Goal: Information Seeking & Learning: Learn about a topic

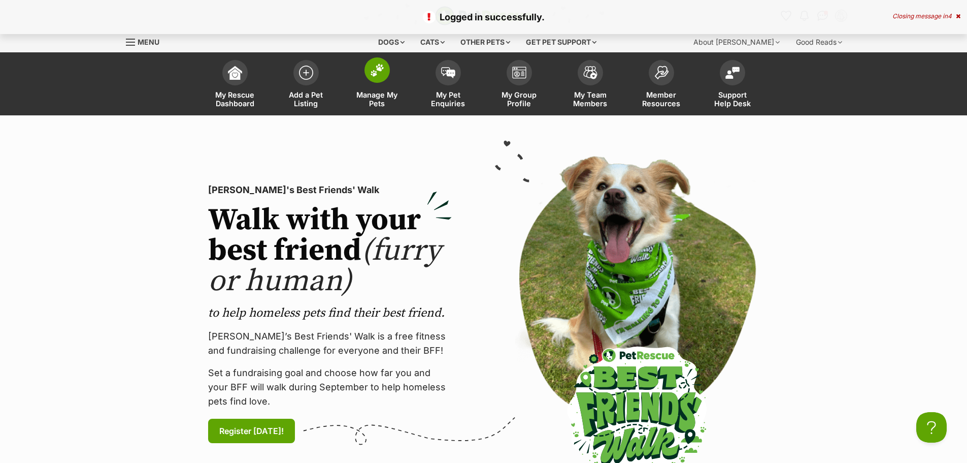
click at [373, 80] on span at bounding box center [377, 69] width 25 height 25
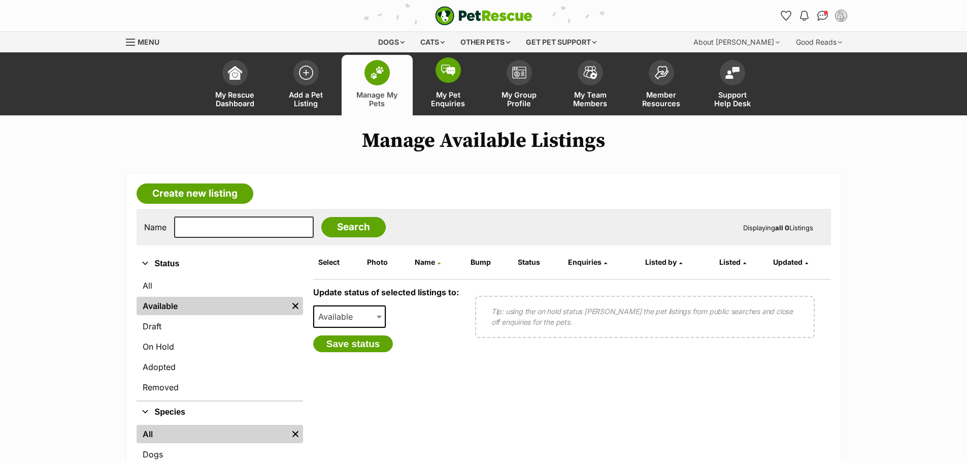
click at [443, 74] on img at bounding box center [448, 69] width 14 height 11
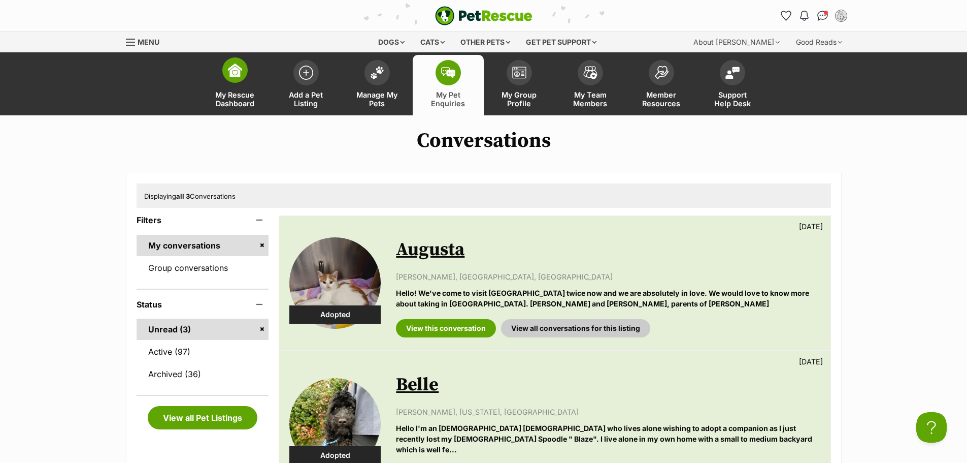
click at [247, 69] on span at bounding box center [234, 69] width 25 height 25
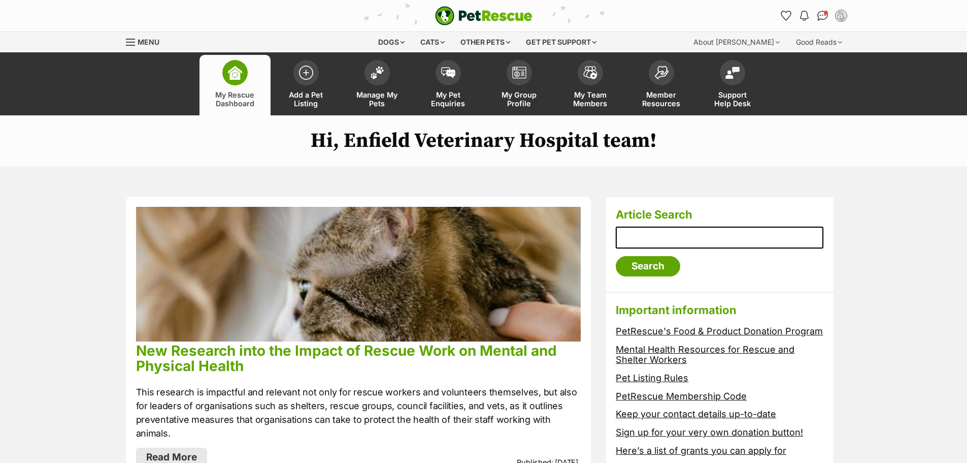
click at [150, 42] on span "Menu" at bounding box center [149, 42] width 22 height 9
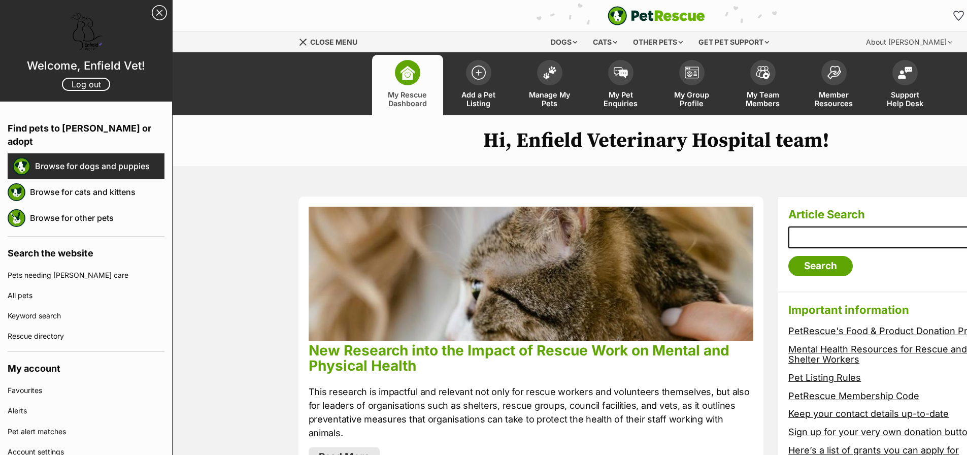
click at [59, 155] on link "Browse for dogs and puppies" at bounding box center [99, 165] width 129 height 21
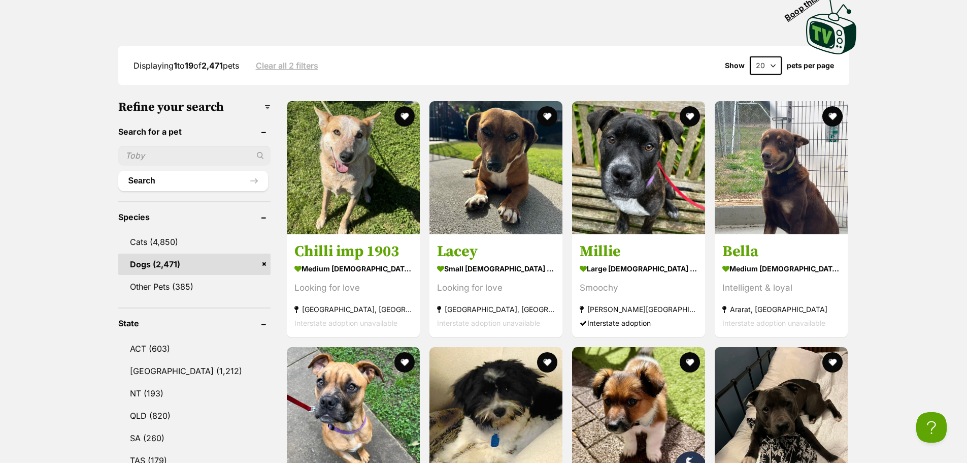
scroll to position [254, 0]
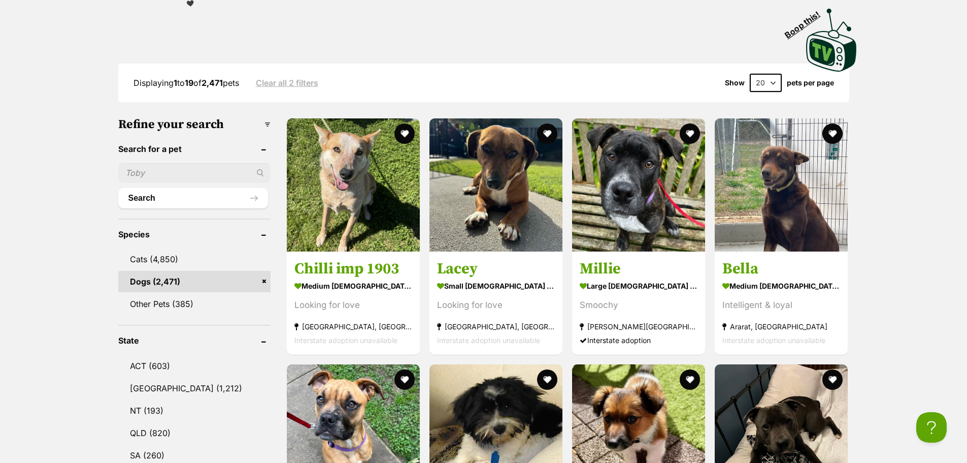
click at [167, 171] on input "text" at bounding box center [194, 172] width 152 height 19
type input "greyhound"
click at [118, 188] on button "Search" at bounding box center [193, 198] width 150 height 20
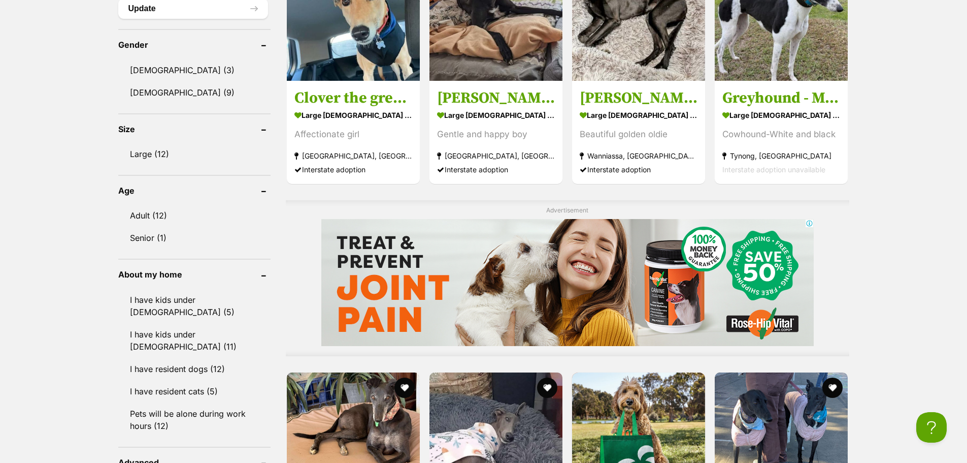
scroll to position [813, 0]
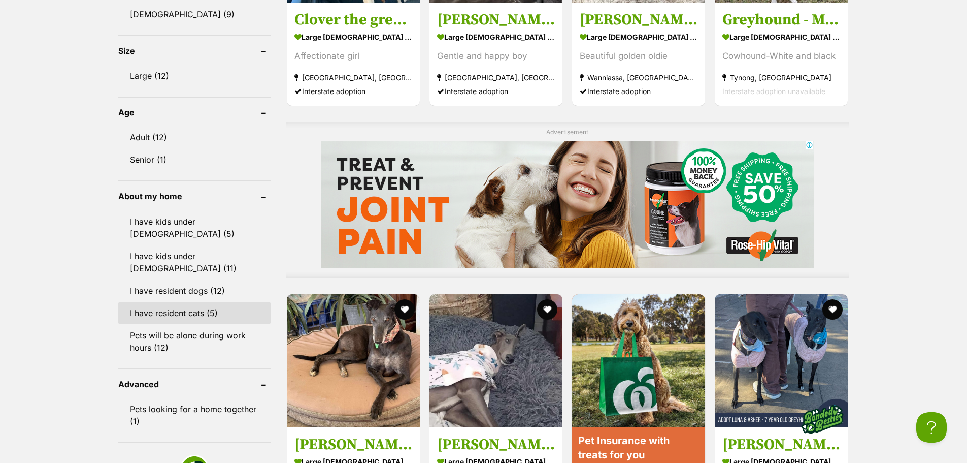
click at [182, 302] on link "I have resident cats (5)" at bounding box center [194, 312] width 152 height 21
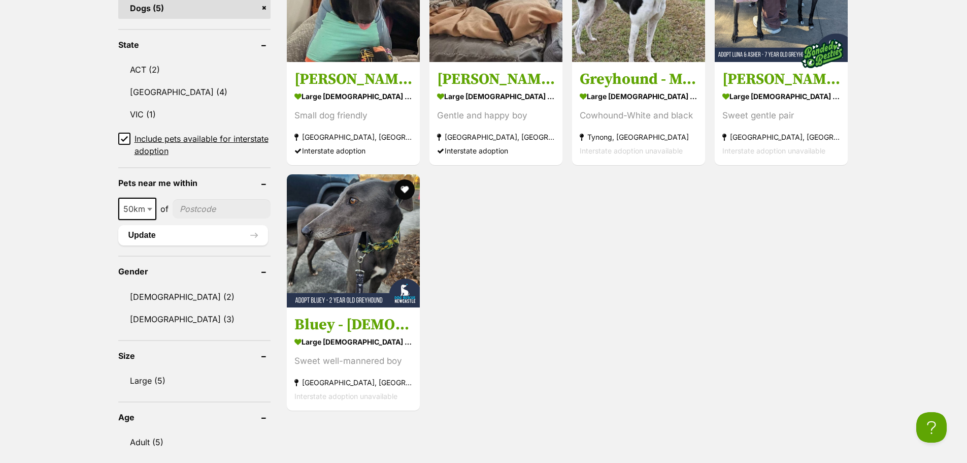
scroll to position [355, 0]
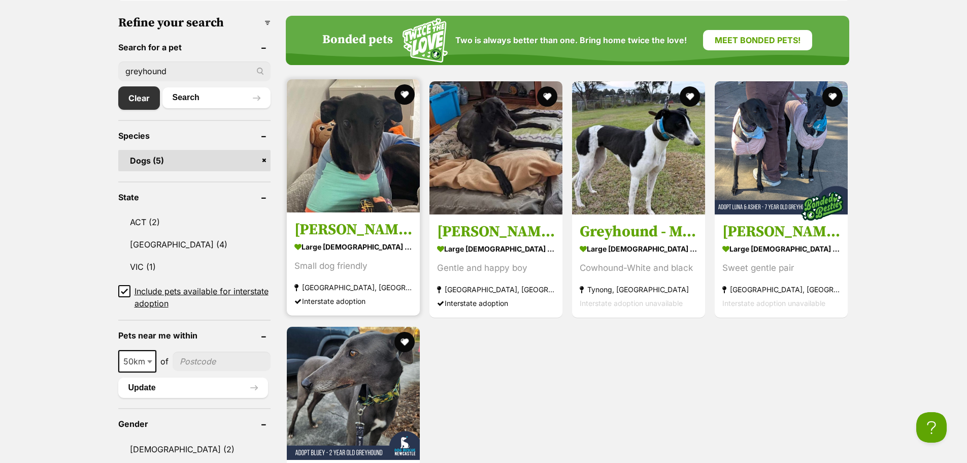
click at [354, 160] on img at bounding box center [353, 145] width 133 height 133
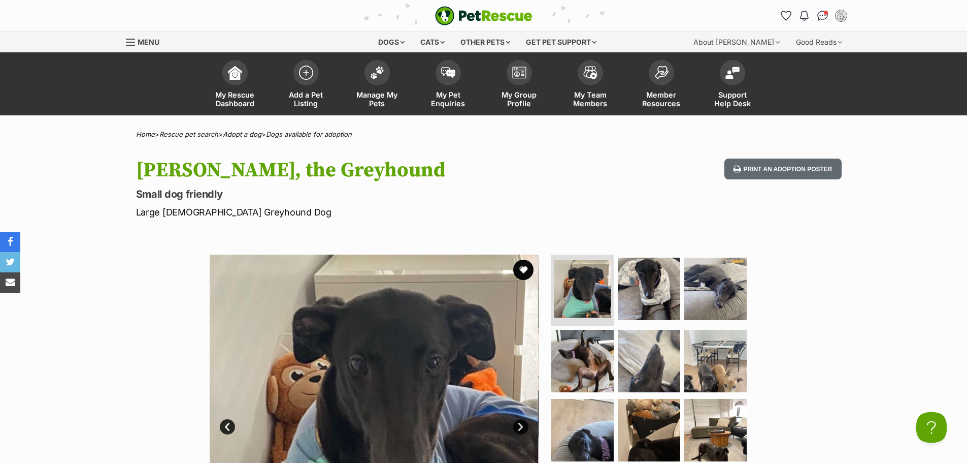
scroll to position [152, 0]
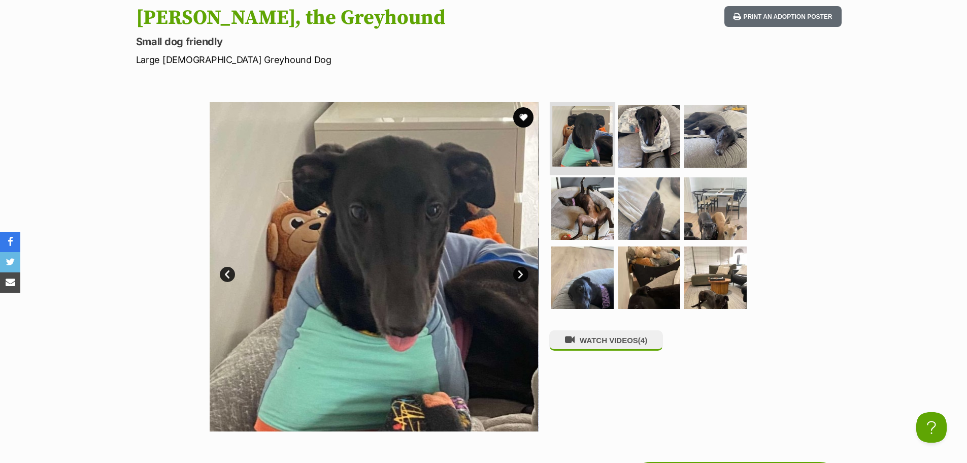
click at [560, 125] on img at bounding box center [583, 136] width 60 height 60
click at [654, 136] on img at bounding box center [650, 137] width 66 height 66
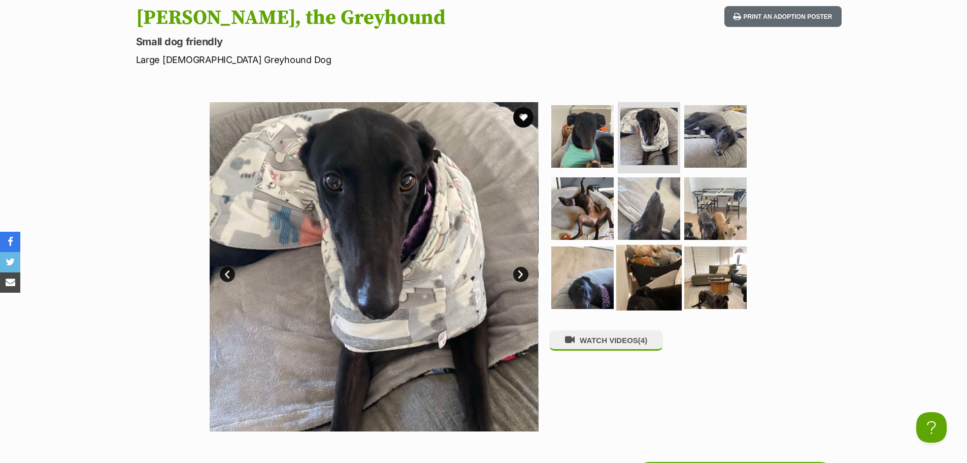
click at [649, 276] on img at bounding box center [650, 277] width 66 height 66
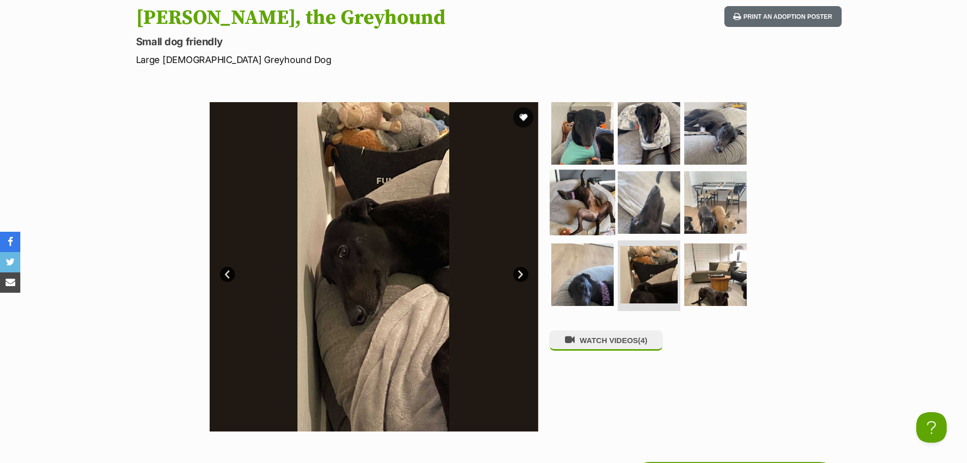
click at [607, 200] on img at bounding box center [583, 203] width 66 height 66
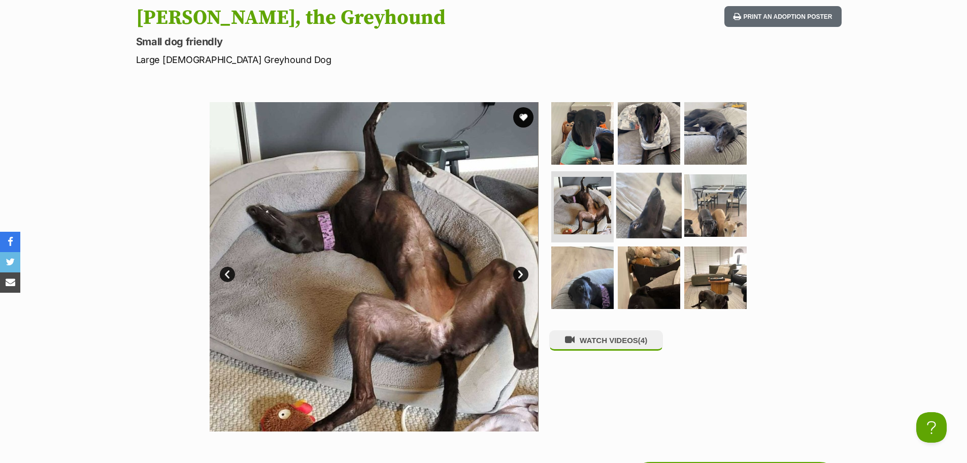
click at [643, 199] on img at bounding box center [650, 206] width 66 height 66
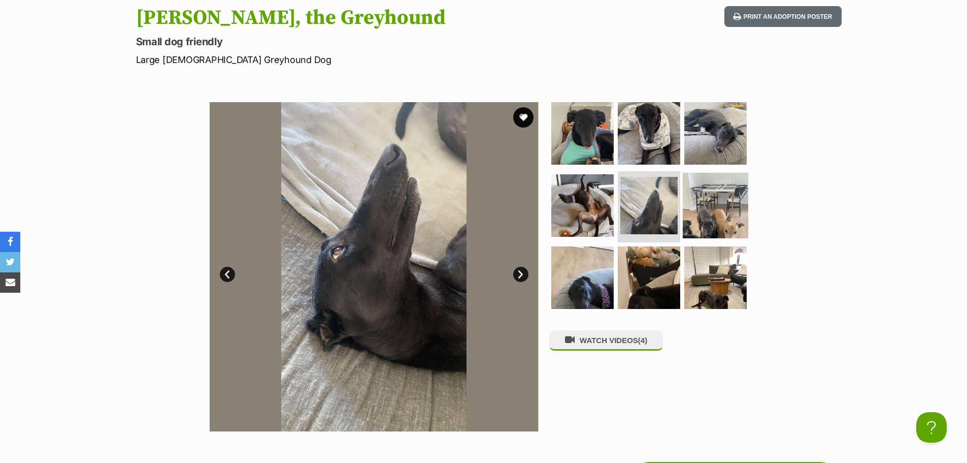
click at [720, 202] on img at bounding box center [716, 206] width 66 height 66
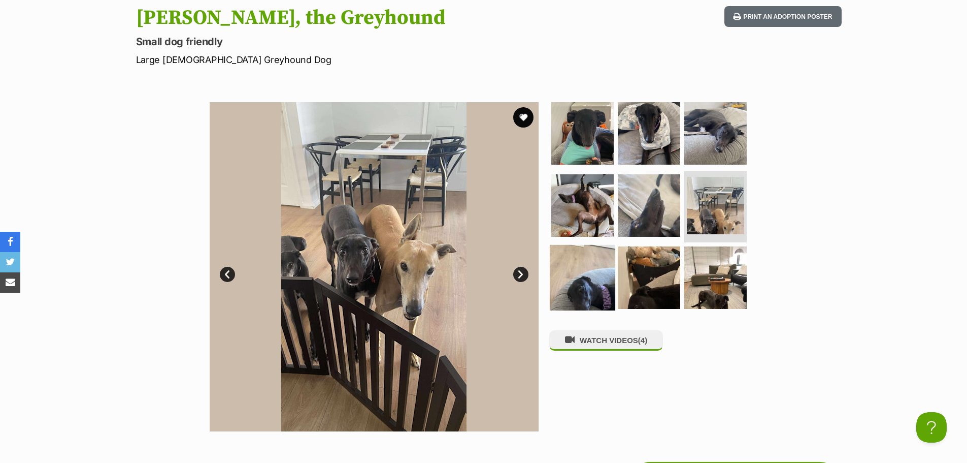
click at [582, 284] on img at bounding box center [583, 277] width 66 height 66
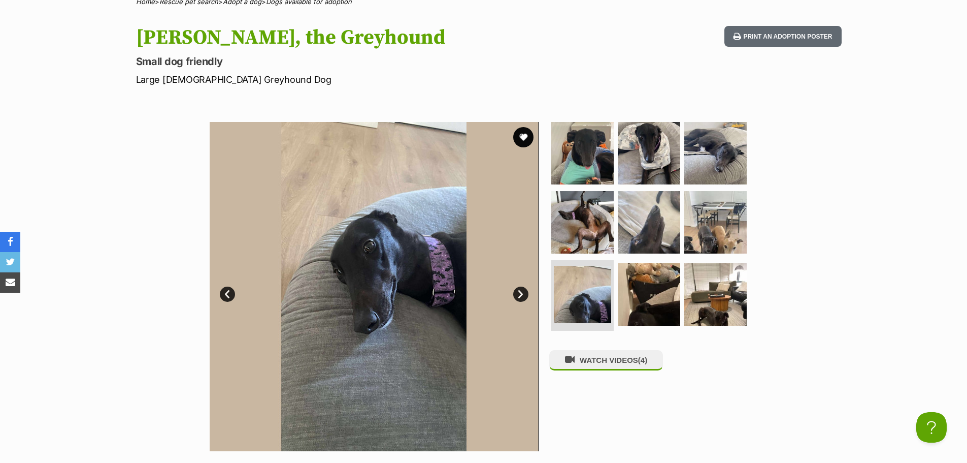
scroll to position [203, 0]
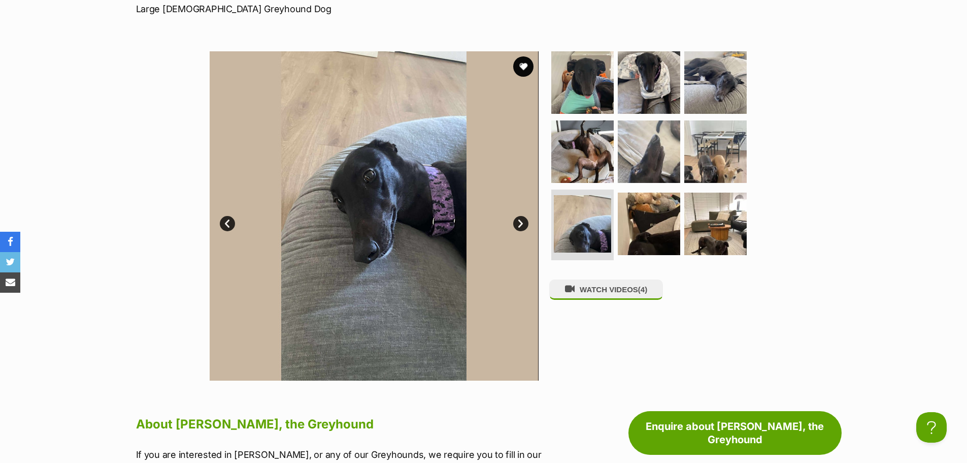
click at [520, 227] on link "Next" at bounding box center [520, 223] width 15 height 15
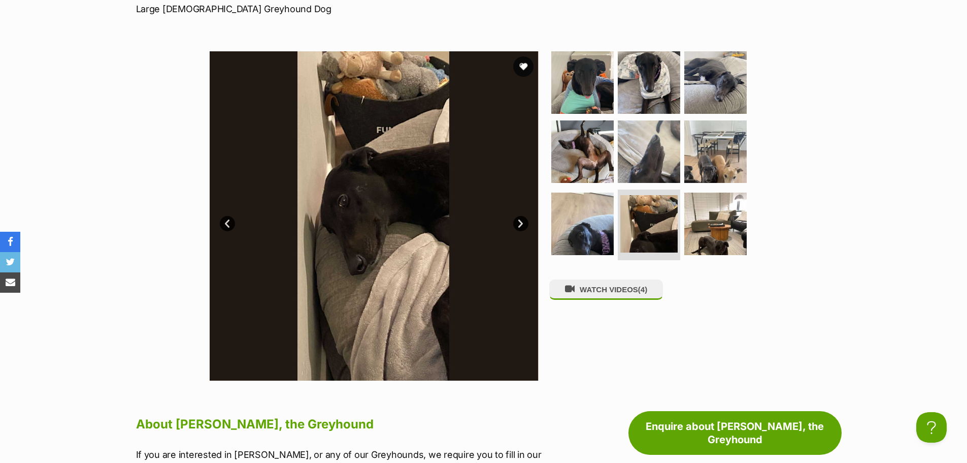
scroll to position [0, 0]
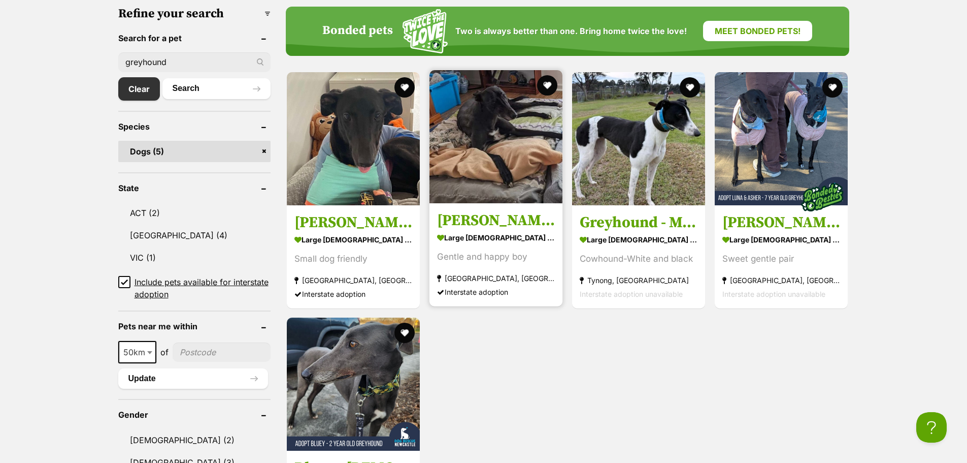
click at [473, 145] on img at bounding box center [496, 136] width 133 height 133
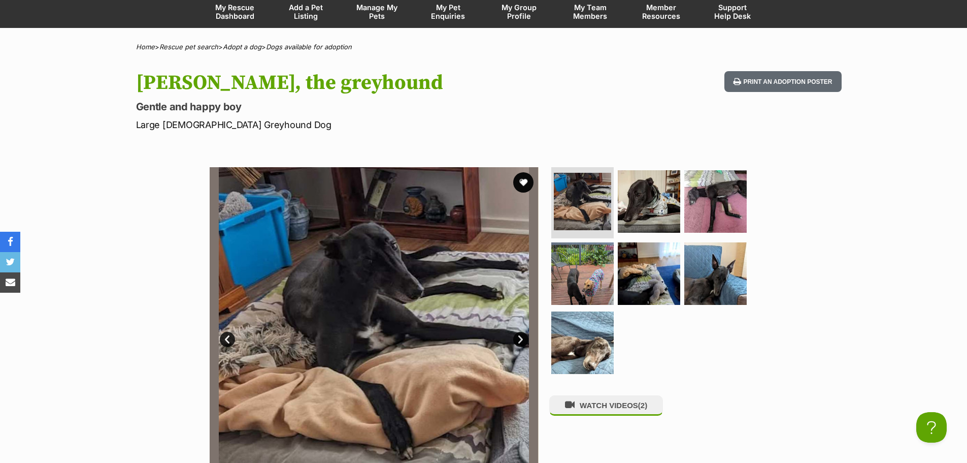
scroll to position [102, 0]
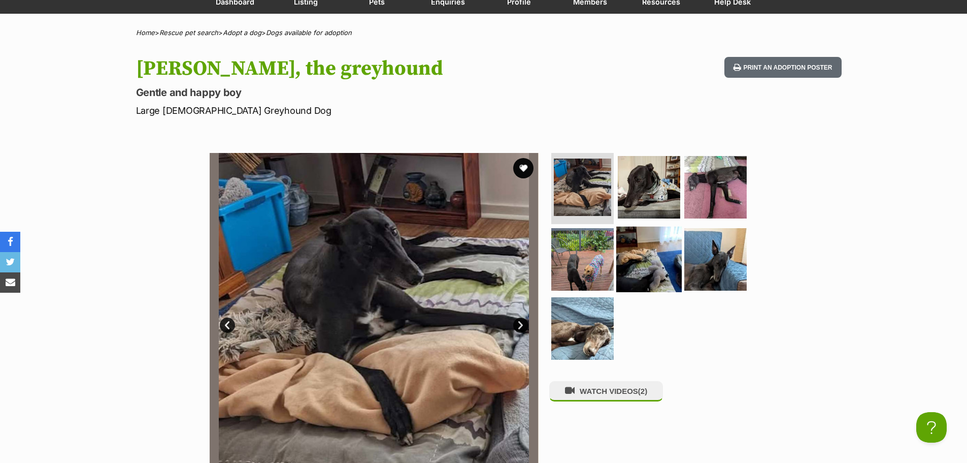
click at [660, 271] on img at bounding box center [650, 259] width 66 height 66
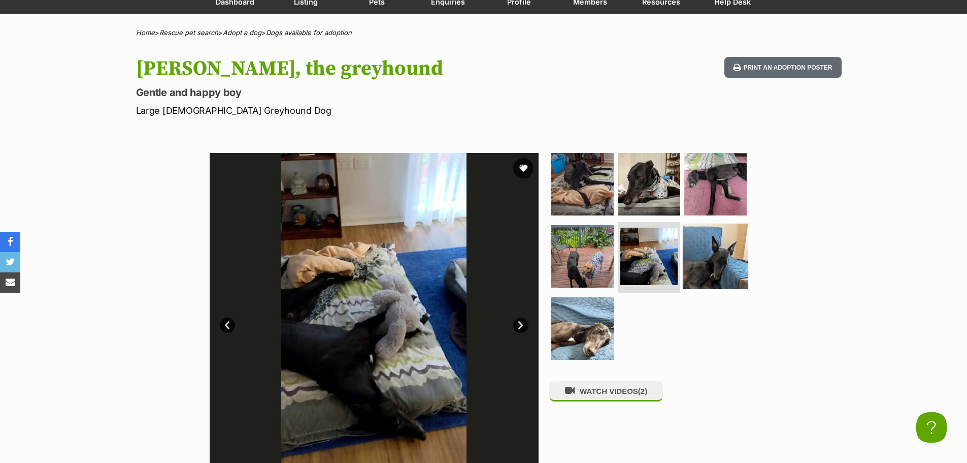
scroll to position [0, 0]
click at [707, 264] on img at bounding box center [716, 256] width 66 height 66
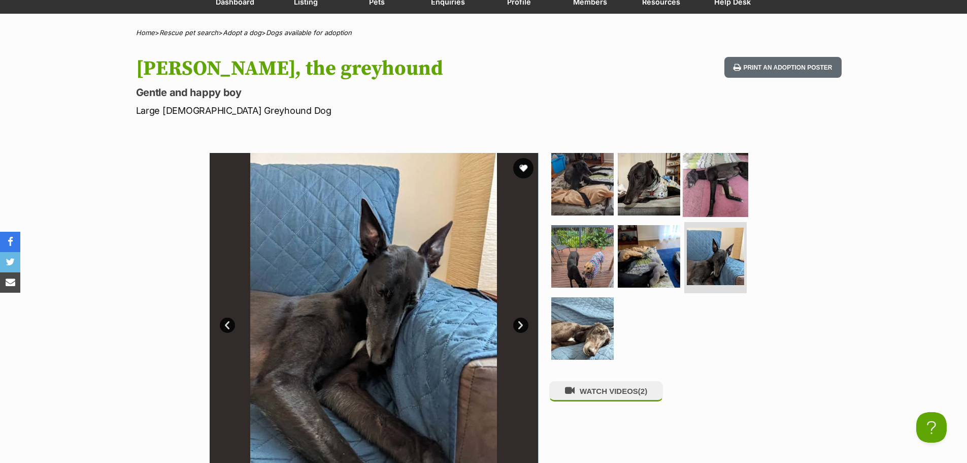
click at [715, 198] on img at bounding box center [716, 184] width 66 height 66
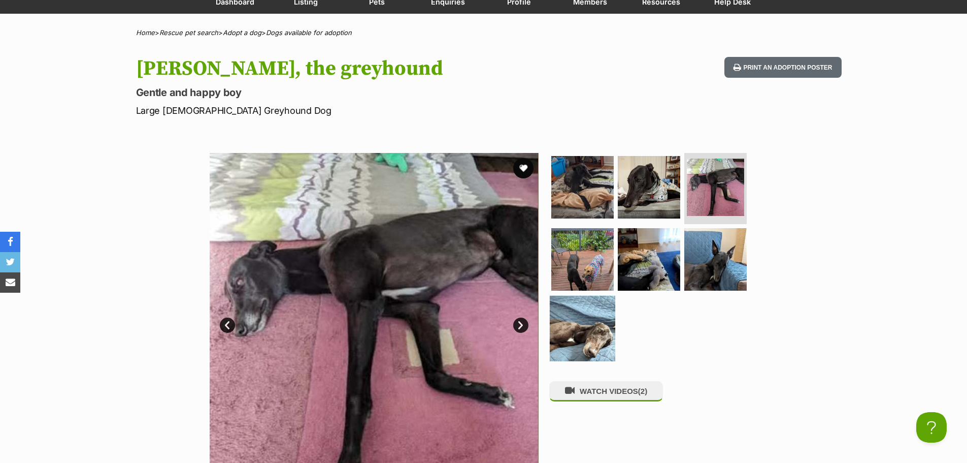
click at [571, 336] on img at bounding box center [583, 328] width 66 height 66
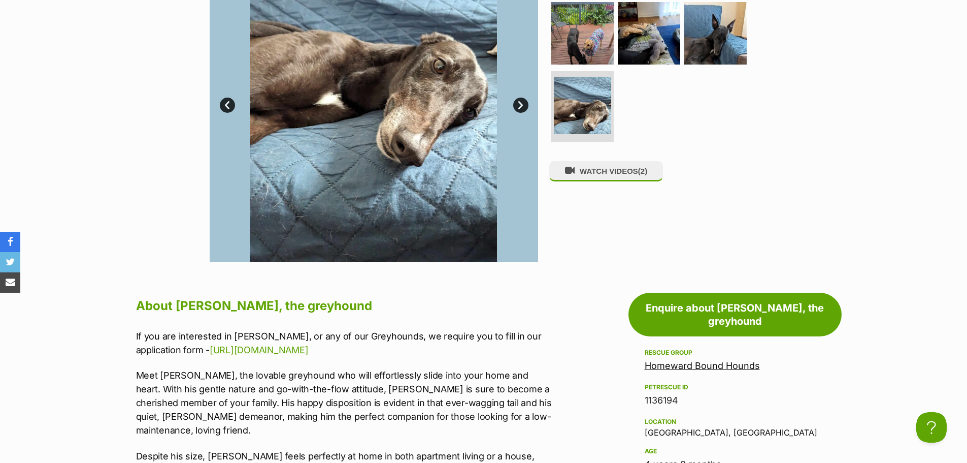
scroll to position [254, 0]
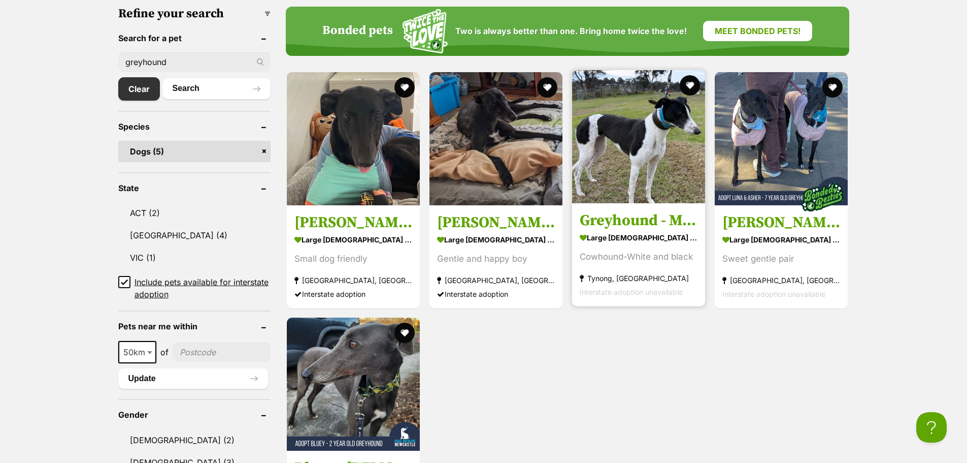
click at [636, 130] on img at bounding box center [638, 136] width 133 height 133
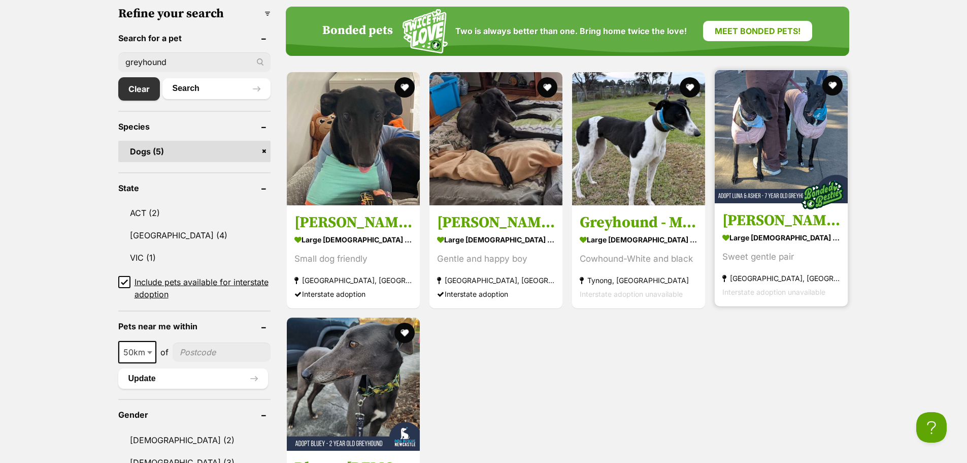
click at [775, 154] on img at bounding box center [781, 136] width 133 height 133
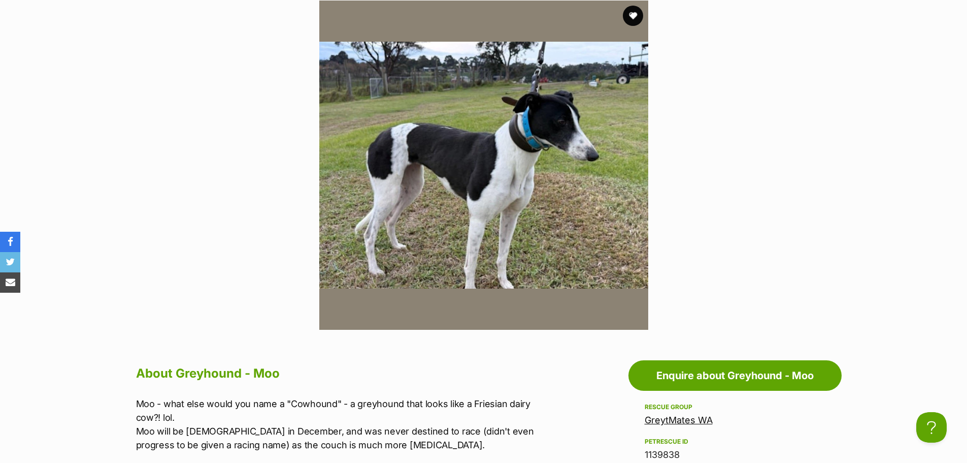
scroll to position [559, 0]
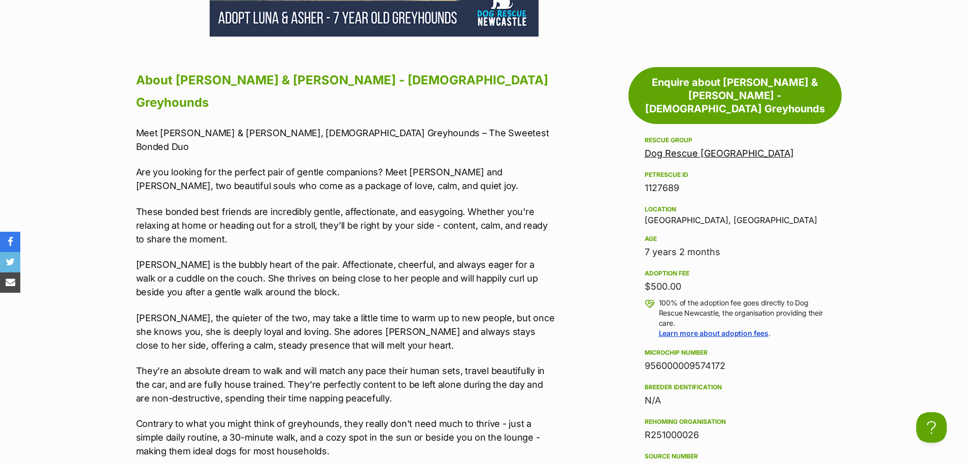
scroll to position [609, 0]
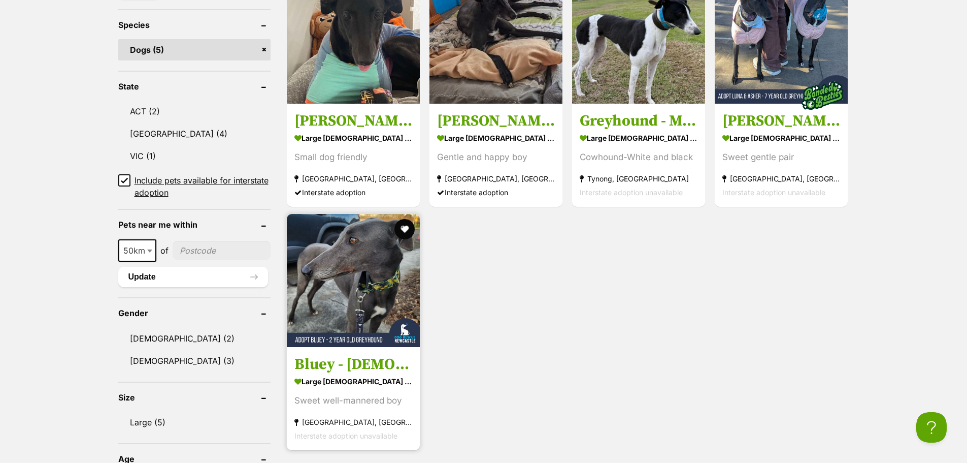
click at [335, 368] on h3 "Bluey - [DEMOGRAPHIC_DATA] Greyhound" at bounding box center [354, 363] width 118 height 19
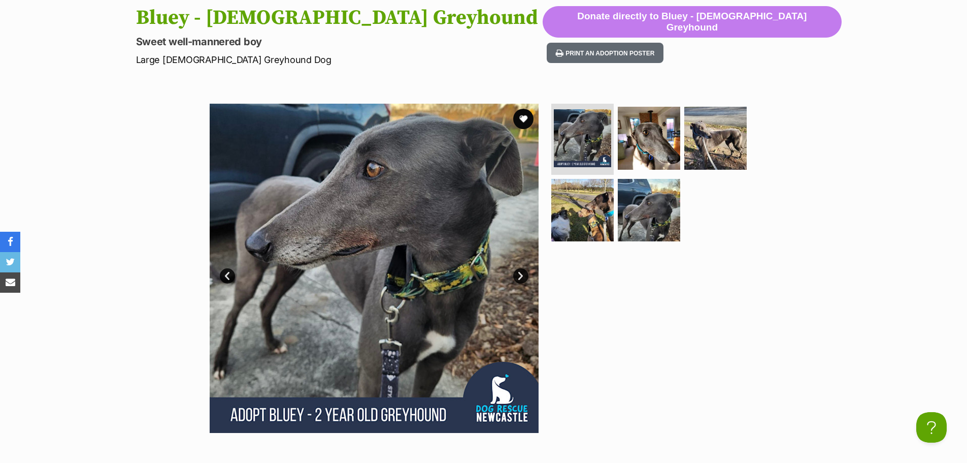
click at [521, 271] on link "Next" at bounding box center [520, 275] width 15 height 15
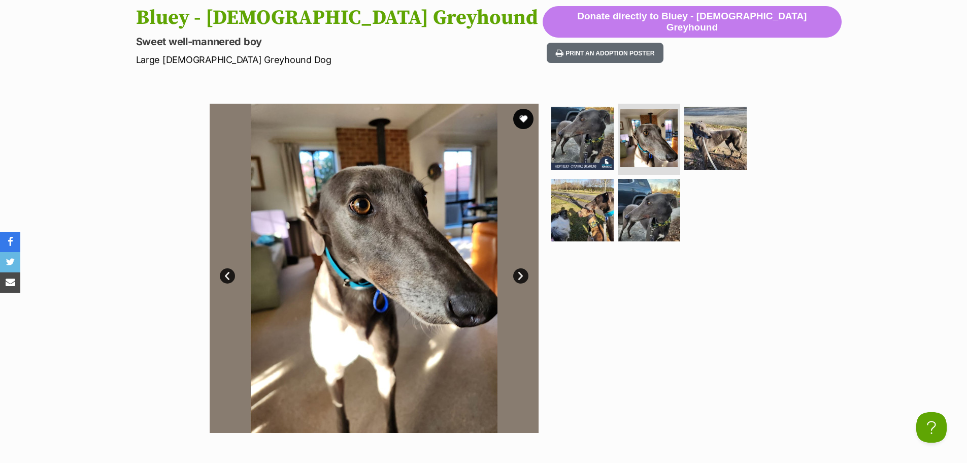
click at [521, 271] on link "Next" at bounding box center [520, 275] width 15 height 15
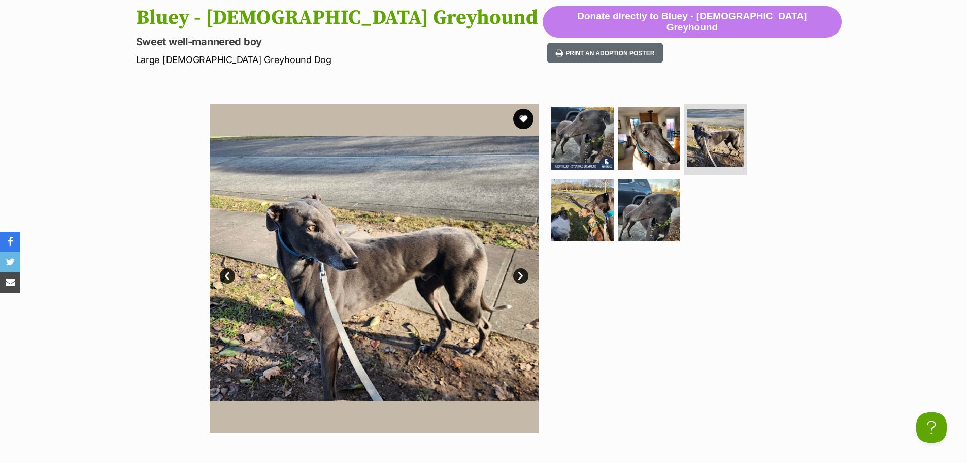
click at [521, 271] on link "Next" at bounding box center [520, 275] width 15 height 15
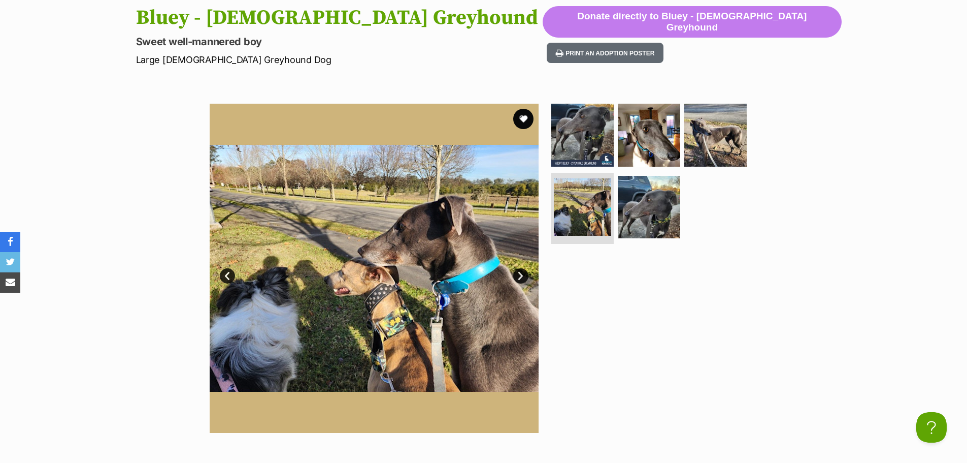
click at [521, 271] on link "Next" at bounding box center [520, 275] width 15 height 15
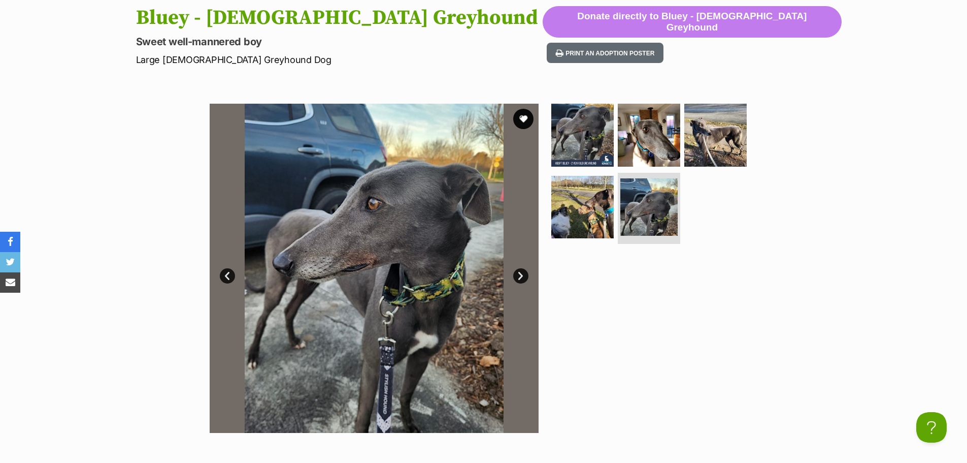
click at [521, 271] on link "Next" at bounding box center [520, 275] width 15 height 15
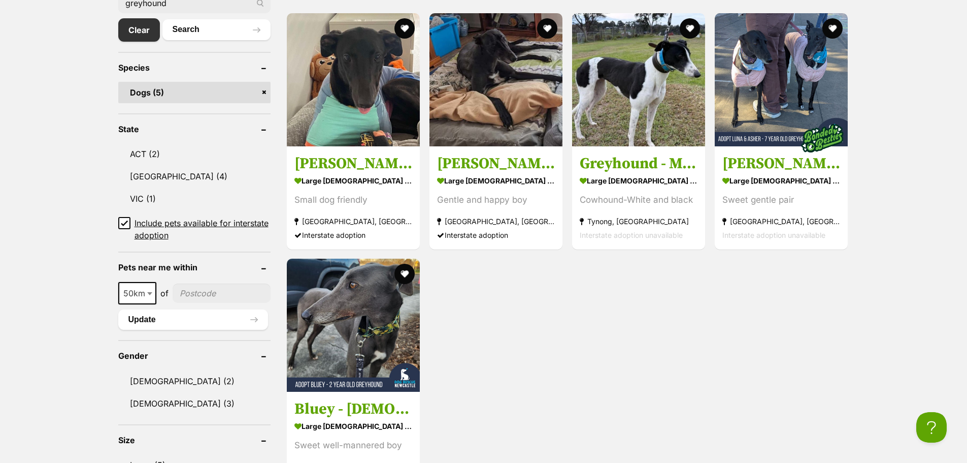
scroll to position [365, 0]
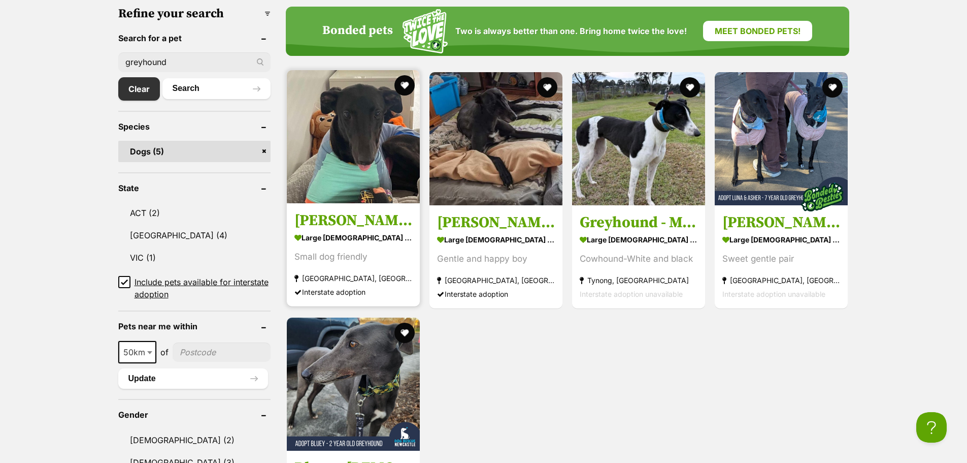
click at [371, 170] on img at bounding box center [353, 136] width 133 height 133
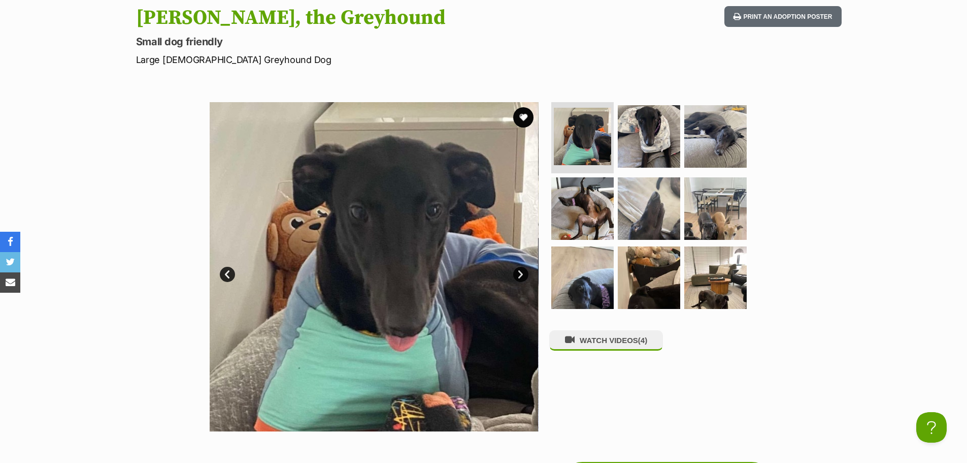
click at [525, 270] on link "Next" at bounding box center [520, 274] width 15 height 15
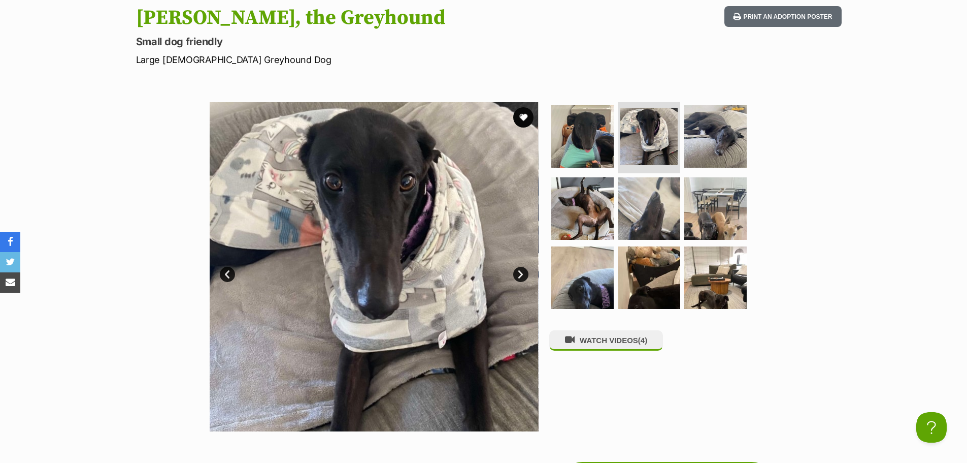
click at [520, 271] on link "Next" at bounding box center [520, 274] width 15 height 15
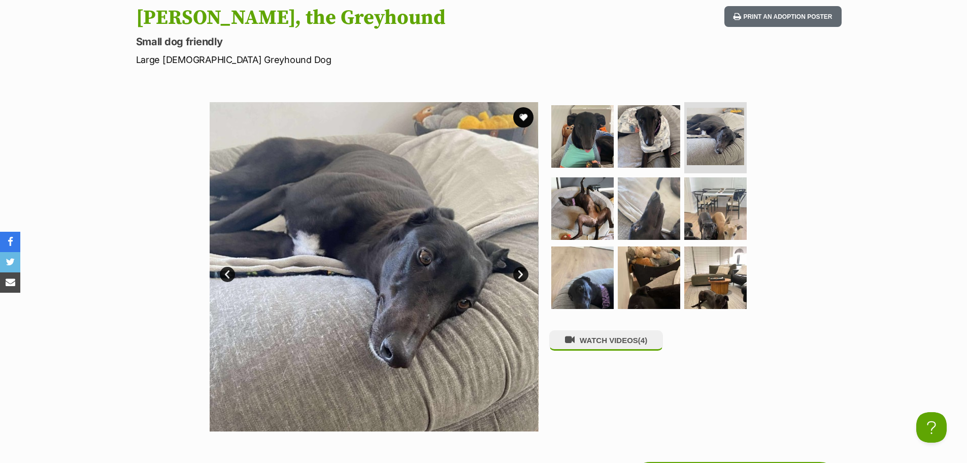
click at [519, 271] on link "Next" at bounding box center [520, 274] width 15 height 15
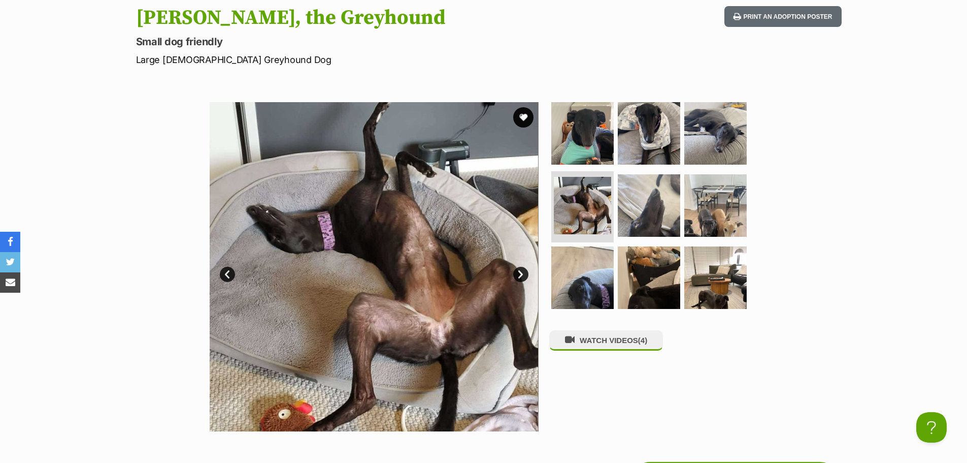
click at [519, 271] on link "Next" at bounding box center [520, 274] width 15 height 15
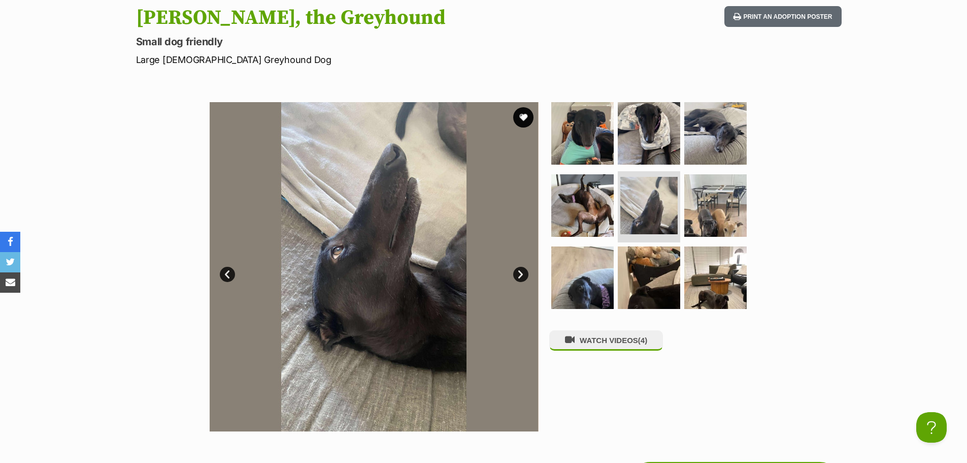
click at [519, 271] on link "Next" at bounding box center [520, 274] width 15 height 15
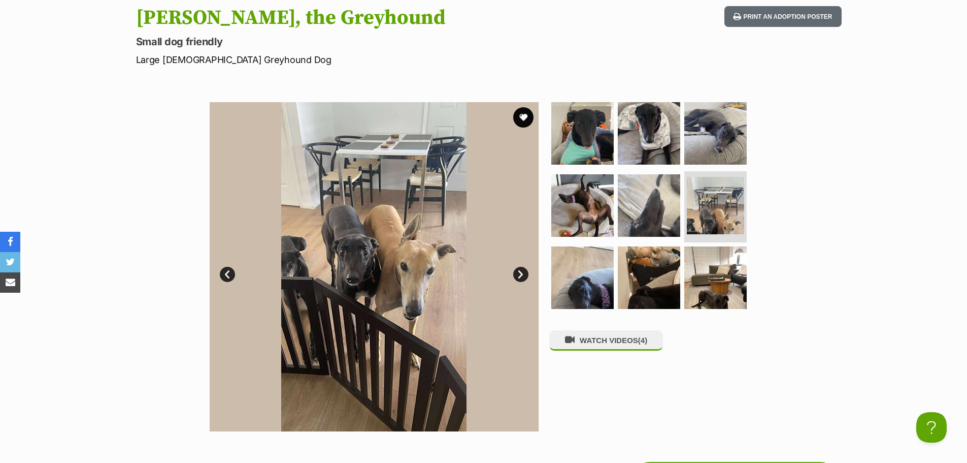
click at [521, 275] on link "Next" at bounding box center [520, 274] width 15 height 15
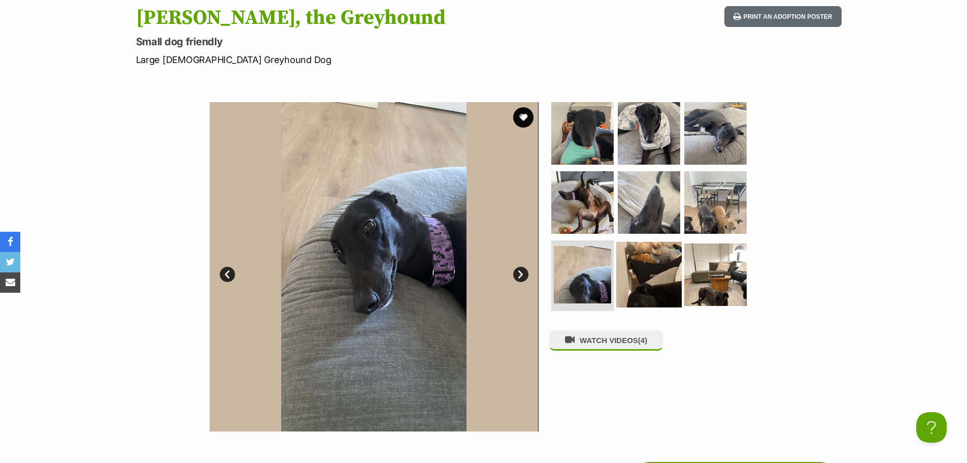
click at [638, 254] on img at bounding box center [650, 274] width 66 height 66
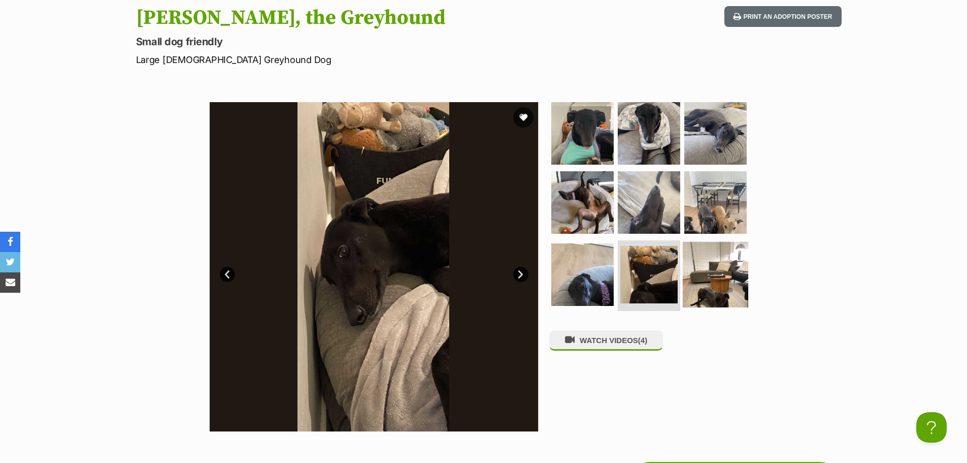
click at [711, 257] on img at bounding box center [716, 274] width 66 height 66
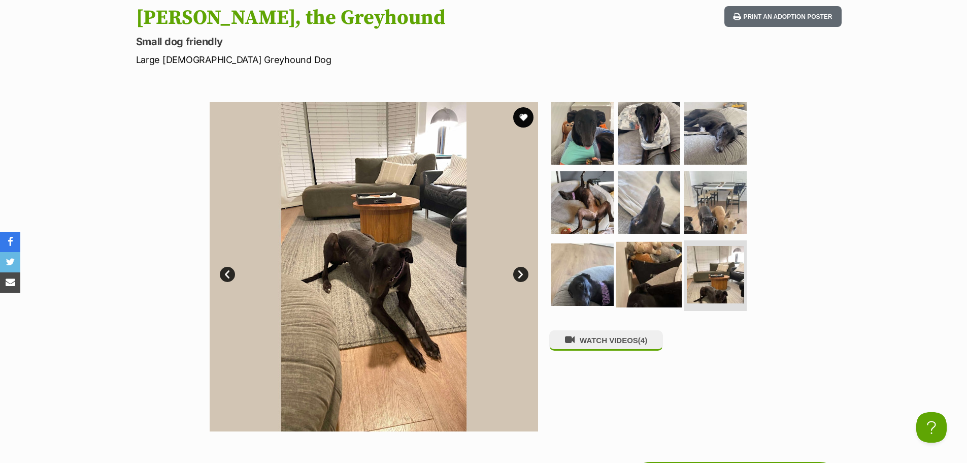
click at [641, 256] on img at bounding box center [650, 274] width 66 height 66
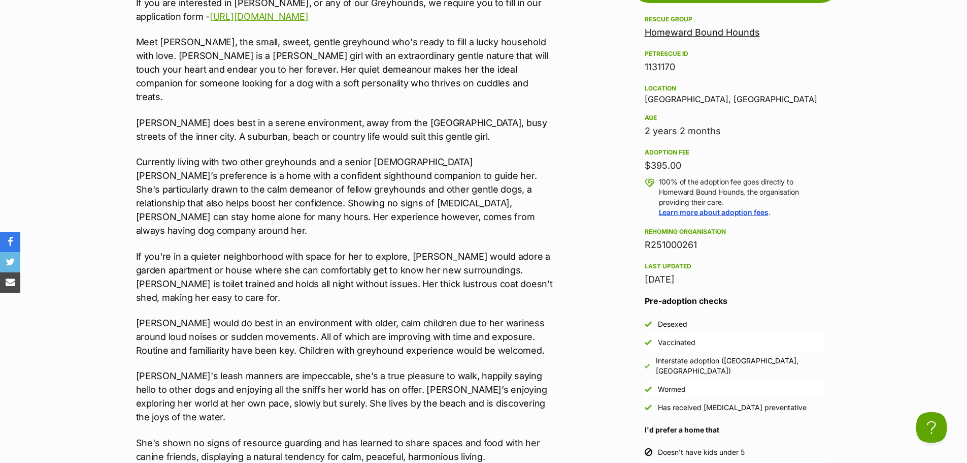
scroll to position [559, 0]
